Goal: Information Seeking & Learning: Understand process/instructions

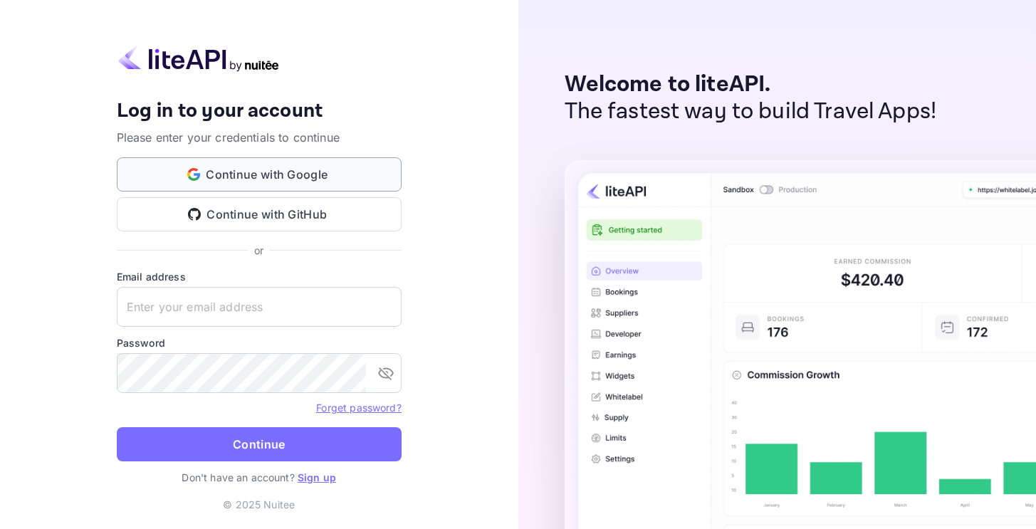
click at [318, 174] on button "Continue with Google" at bounding box center [259, 174] width 285 height 34
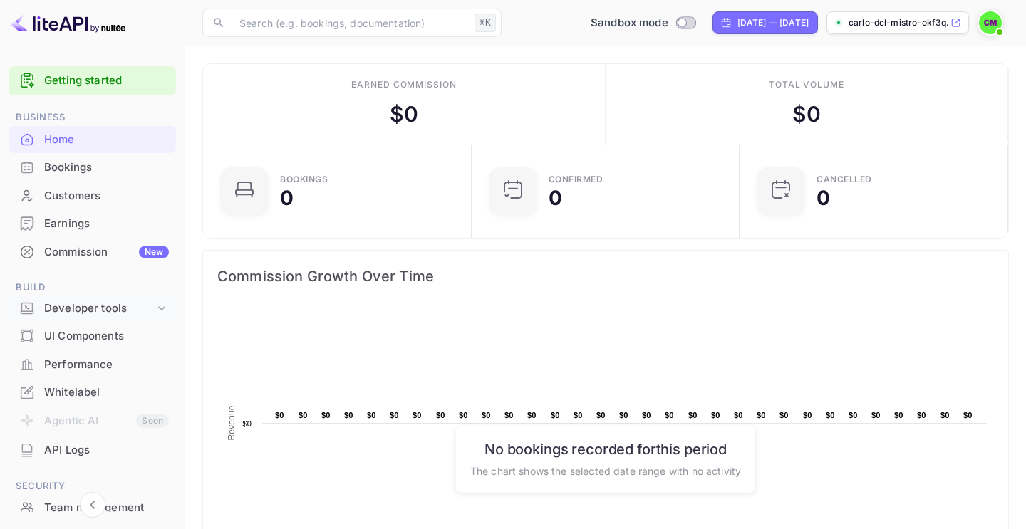
click at [98, 313] on div "Developer tools" at bounding box center [99, 309] width 110 height 16
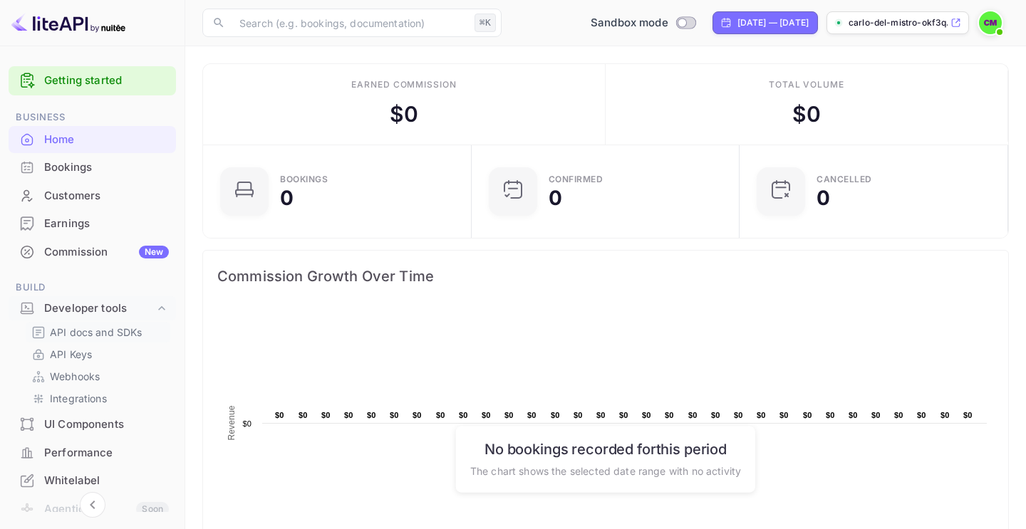
click at [98, 334] on p "API docs and SDKs" at bounding box center [96, 332] width 93 height 15
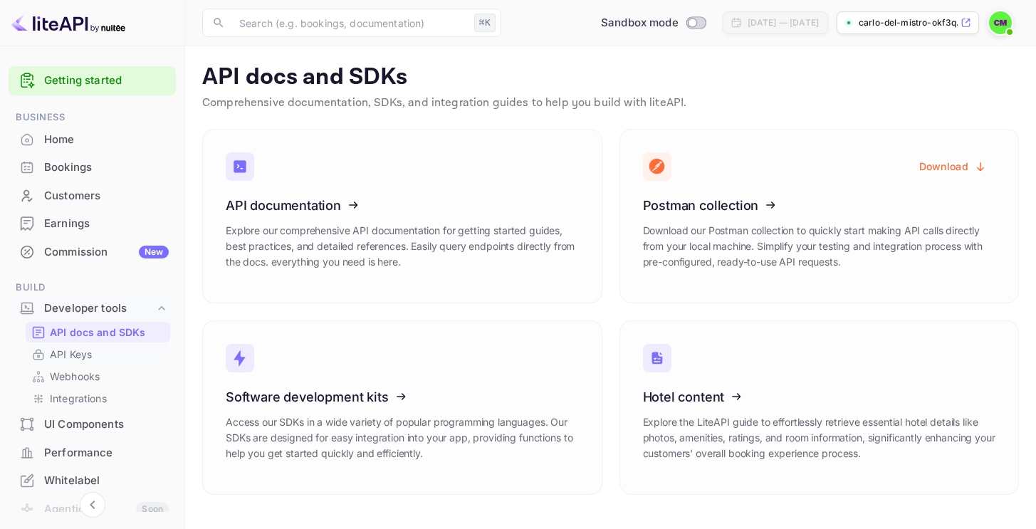
click at [88, 350] on p "API Keys" at bounding box center [71, 354] width 42 height 15
